Goal: Task Accomplishment & Management: Manage account settings

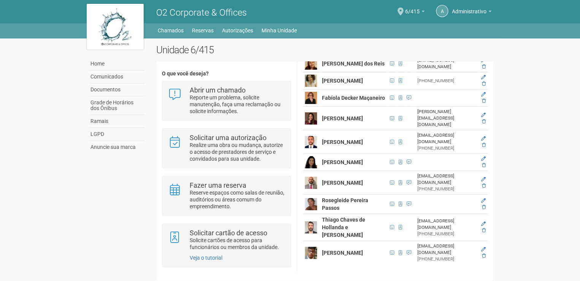
scroll to position [224, 0]
click at [482, 226] on icon at bounding box center [484, 223] width 5 height 5
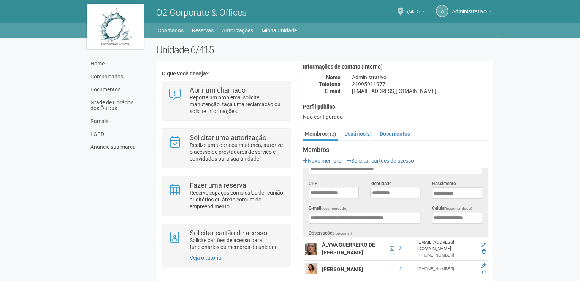
scroll to position [0, 0]
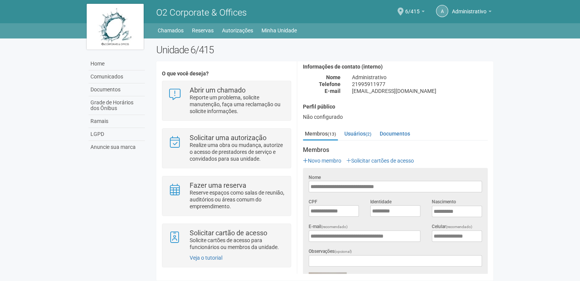
drag, startPoint x: 401, startPoint y: 185, endPoint x: 234, endPoint y: 172, distance: 168.2
click at [234, 172] on div "O que você deseja? Abrir um chamado Reporte um problema, solicite manutenção, f…" at bounding box center [324, 170] width 337 height 207
click at [353, 211] on input "**********" at bounding box center [334, 210] width 50 height 11
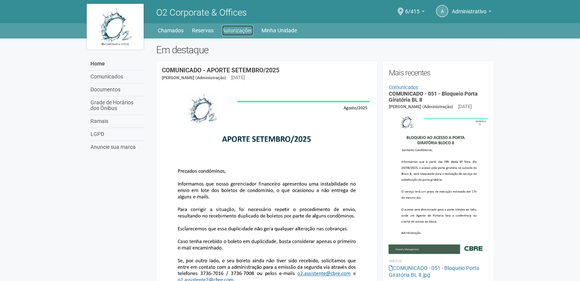
click at [239, 30] on link "Autorizações" at bounding box center [237, 30] width 31 height 11
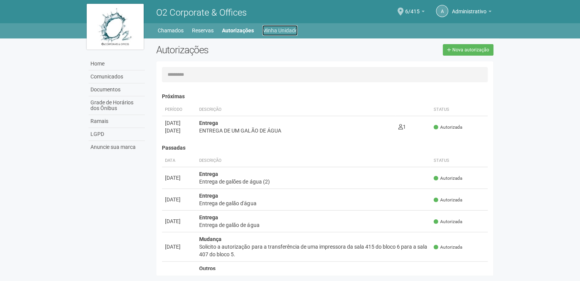
click at [267, 28] on link "Minha Unidade" at bounding box center [279, 30] width 35 height 11
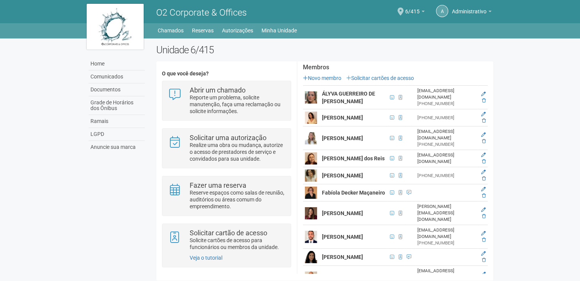
scroll to position [152, 0]
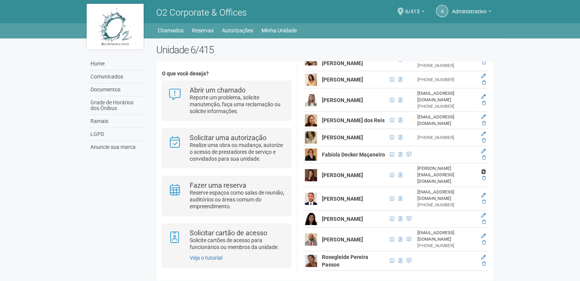
click at [483, 174] on icon at bounding box center [484, 171] width 5 height 5
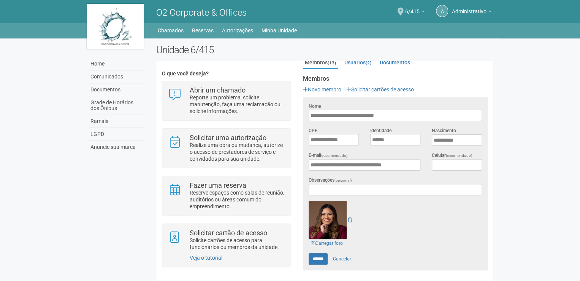
scroll to position [108, 0]
